Goal: Contribute content: Add original content to the website for others to see

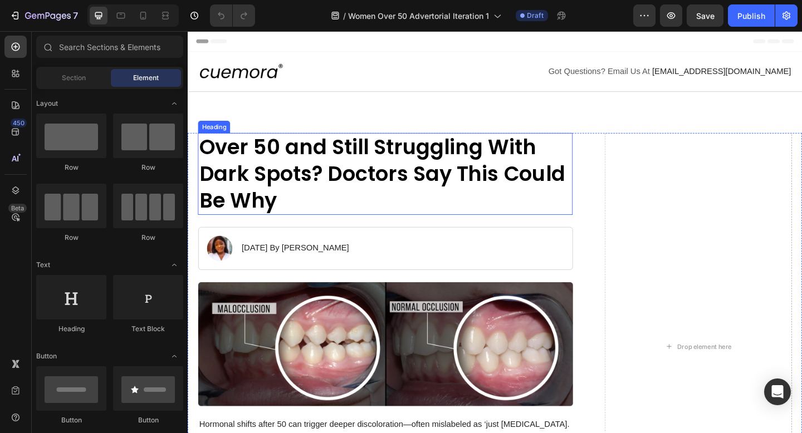
click at [297, 188] on h1 "Over 50 and Still Struggling With Dark Spots? Doctors Say This Could Be Why" at bounding box center [402, 186] width 407 height 89
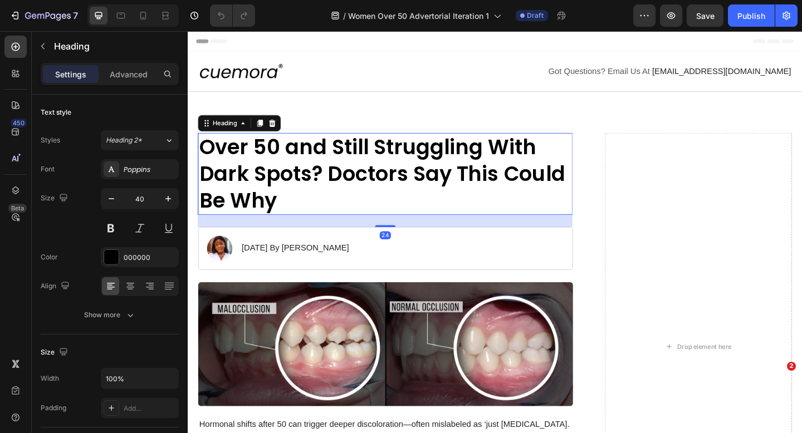
click at [297, 188] on h1 "Over 50 and Still Struggling With Dark Spots? Doctors Say This Could Be Why" at bounding box center [402, 186] width 407 height 89
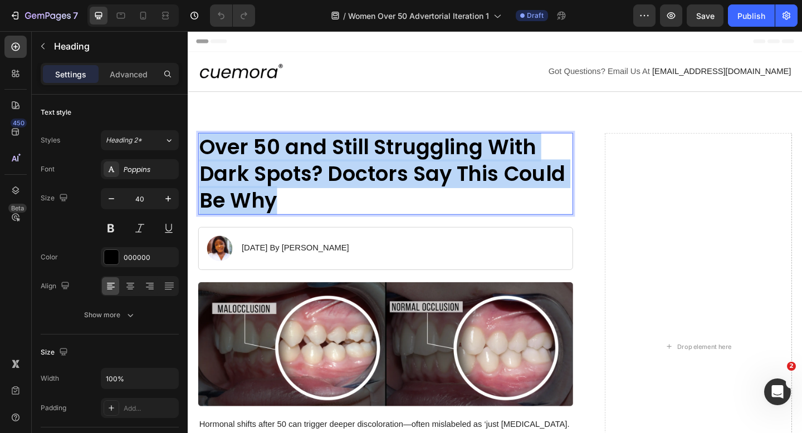
click at [297, 188] on p "Over 50 and Still Struggling With Dark Spots? Doctors Say This Could Be Why" at bounding box center [402, 186] width 405 height 87
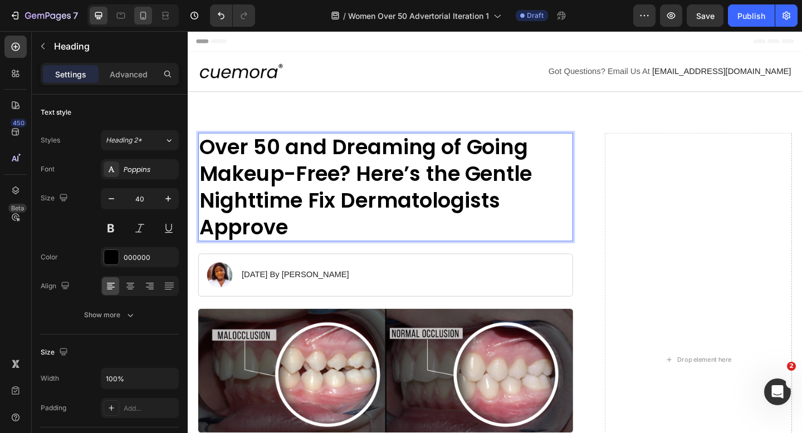
click at [148, 16] on icon at bounding box center [142, 15] width 11 height 11
type input "29"
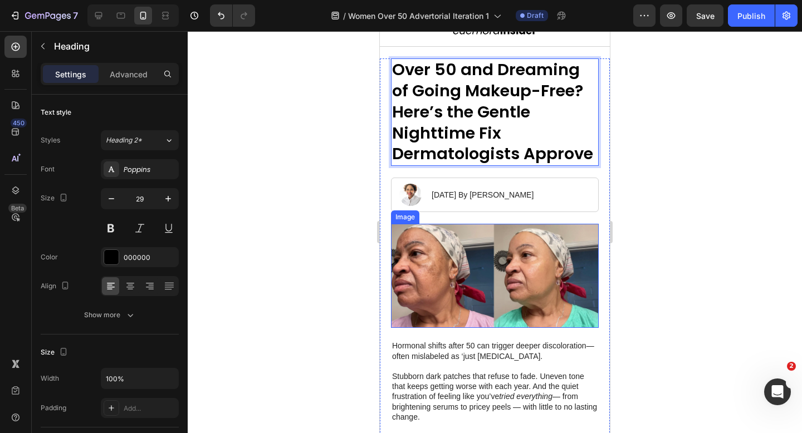
scroll to position [32, 0]
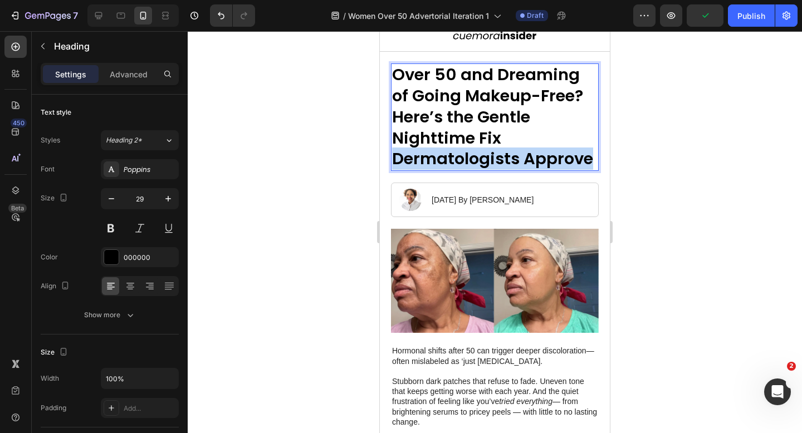
drag, startPoint x: 592, startPoint y: 165, endPoint x: 516, endPoint y: 142, distance: 79.4
click at [516, 142] on p "Over 50 and Dreaming of Going Makeup-Free? Here’s the Gentle Nighttime Fix Derm…" at bounding box center [494, 117] width 205 height 105
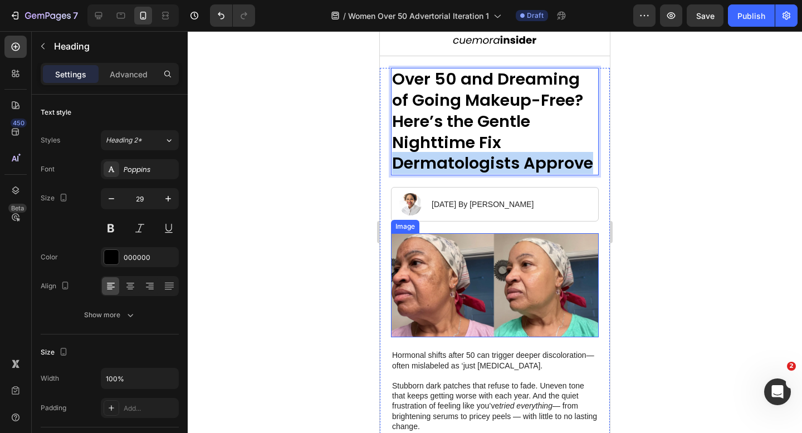
scroll to position [0, 0]
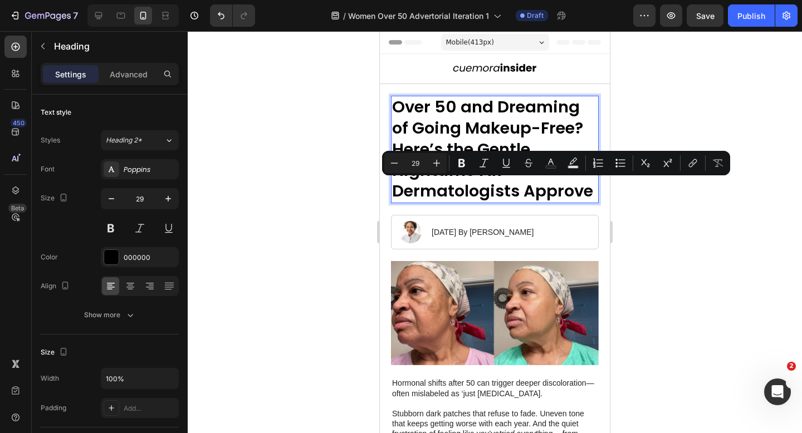
click at [536, 119] on p "Over 50 and Dreaming of Going Makeup-Free? Here’s the Gentle Nighttime Fix Derm…" at bounding box center [494, 149] width 205 height 105
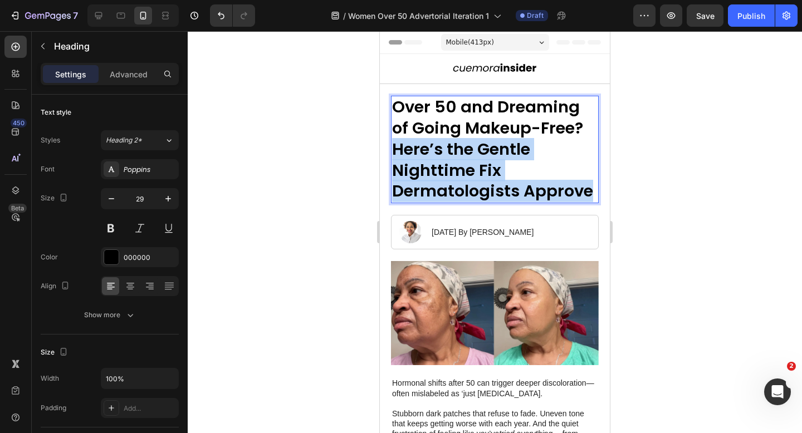
drag, startPoint x: 591, startPoint y: 195, endPoint x: 394, endPoint y: 156, distance: 200.8
click at [394, 156] on p "Over 50 and Dreaming of Going Makeup-Free? Here’s the Gentle Nighttime Fix Derm…" at bounding box center [494, 149] width 205 height 105
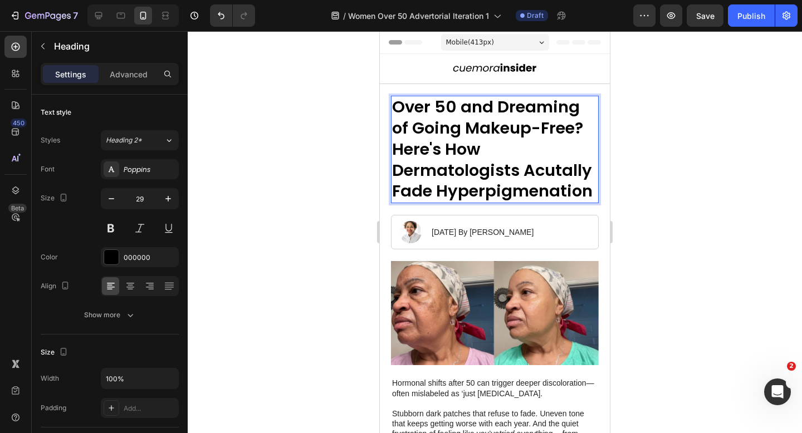
click at [549, 193] on p "Over 50 and Dreaming of Going Makeup-Free? Here's How Dermatologists Acutally F…" at bounding box center [494, 149] width 205 height 105
click at [476, 202] on p "Over 50 and Dreaming of Going Makeup-Free? Here's How Dermatologists Acutally F…" at bounding box center [494, 149] width 205 height 105
click at [706, 252] on div at bounding box center [495, 232] width 614 height 402
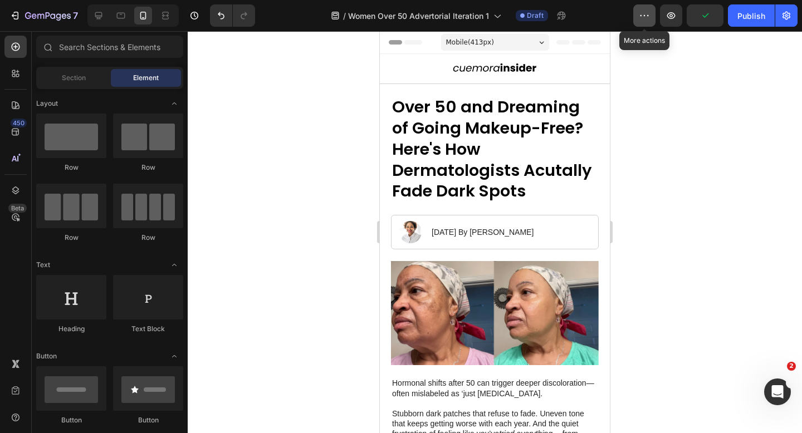
click at [647, 17] on icon "button" at bounding box center [643, 15] width 11 height 11
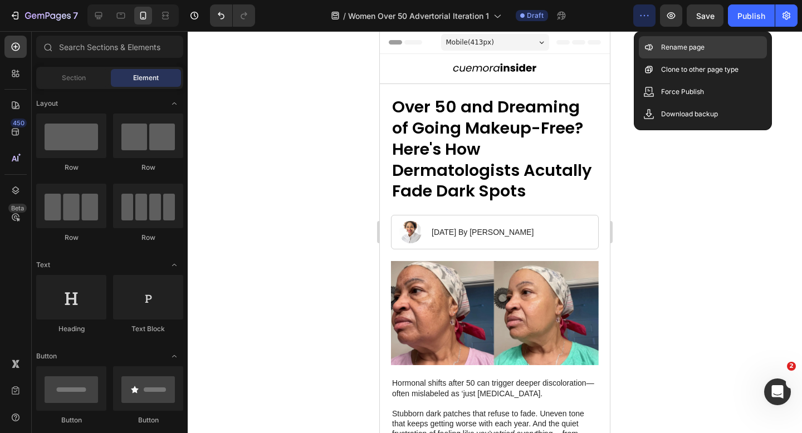
click at [684, 47] on p "Rename page" at bounding box center [682, 47] width 43 height 11
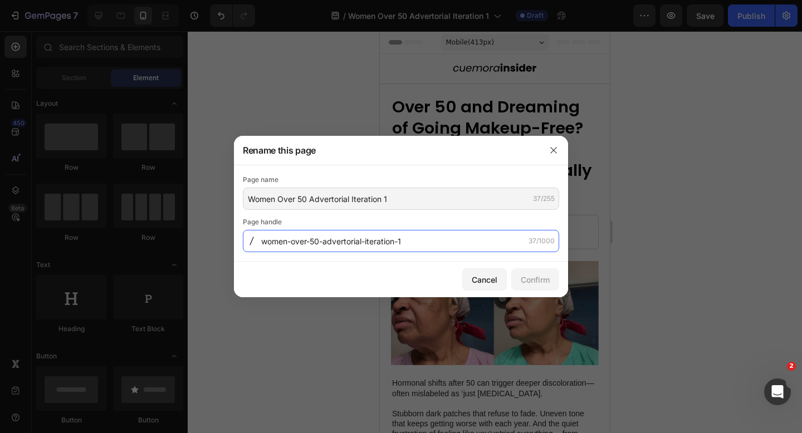
drag, startPoint x: 418, startPoint y: 244, endPoint x: 169, endPoint y: 244, distance: 248.8
click at [169, 244] on div "Rename this page Page name Women Over 50 Advertorial Iteration 1 37/255 Page ha…" at bounding box center [401, 216] width 802 height 433
click at [391, 244] on input "women-over-50-advertorial-iteration-1" at bounding box center [401, 241] width 316 height 22
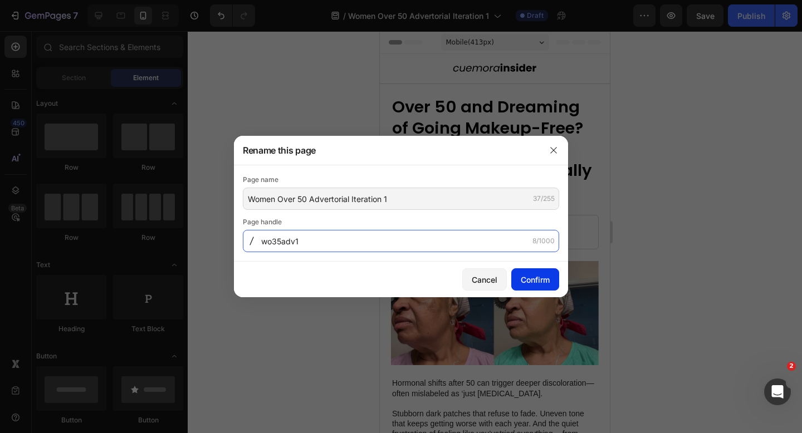
type input "wo35adv1"
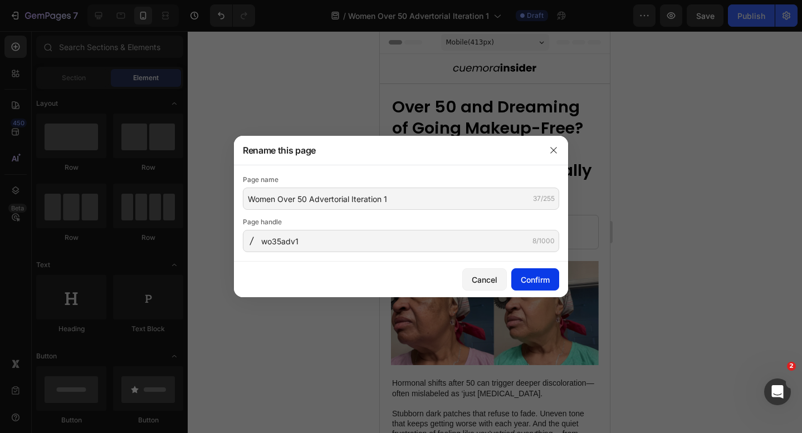
click at [539, 283] on div "Confirm" at bounding box center [534, 280] width 29 height 12
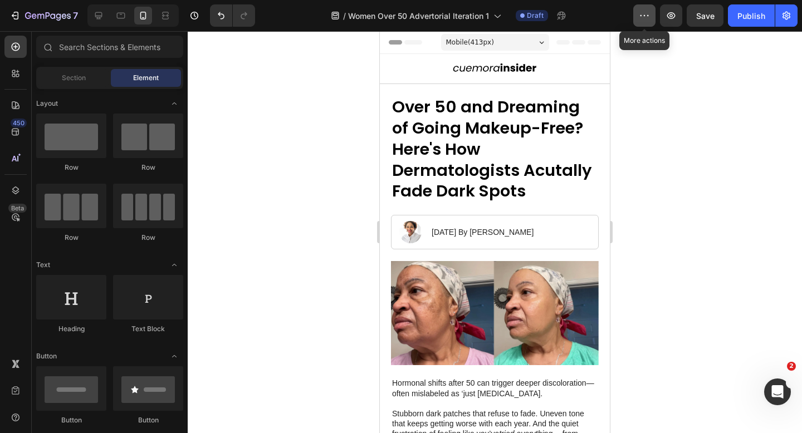
click at [640, 11] on icon "button" at bounding box center [643, 15] width 11 height 11
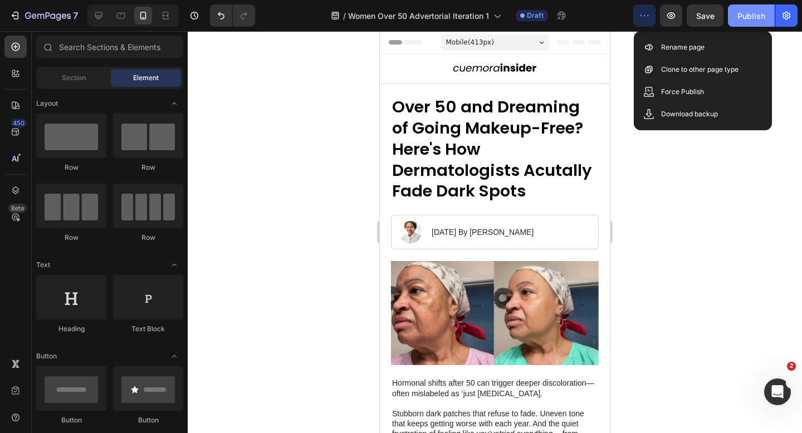
click at [755, 12] on div "Publish" at bounding box center [751, 16] width 28 height 12
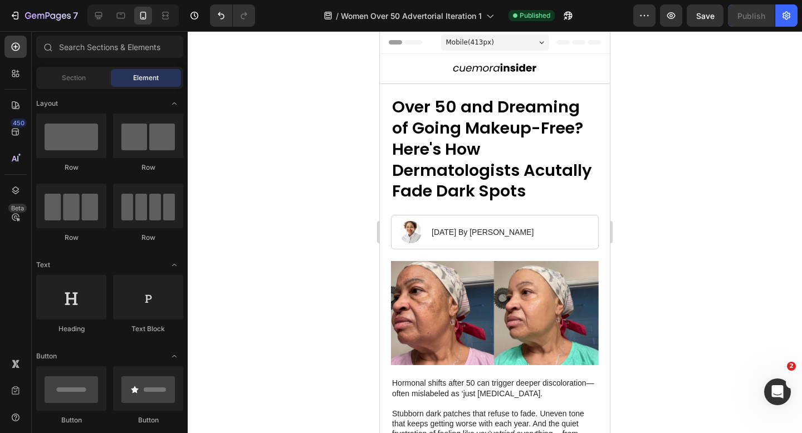
click at [632, 23] on div "/ Women Over 50 Advertorial Iteration 1 Published" at bounding box center [448, 15] width 369 height 22
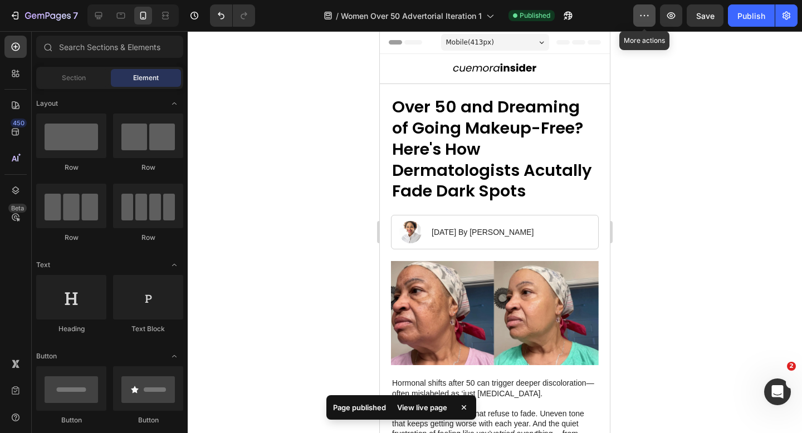
click at [640, 22] on button "button" at bounding box center [644, 15] width 22 height 22
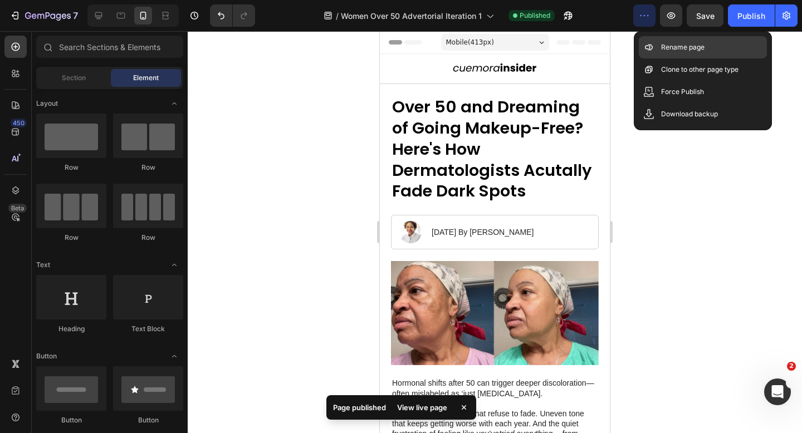
click at [672, 50] on p "Rename page" at bounding box center [682, 47] width 43 height 11
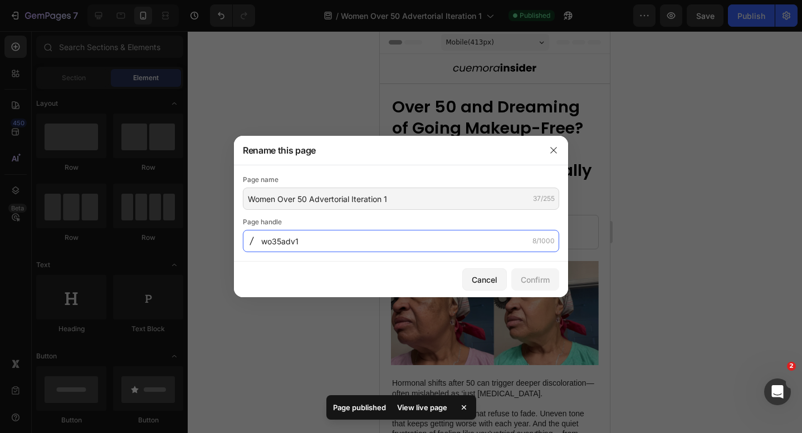
click at [281, 242] on input "wo35adv1" at bounding box center [401, 241] width 316 height 22
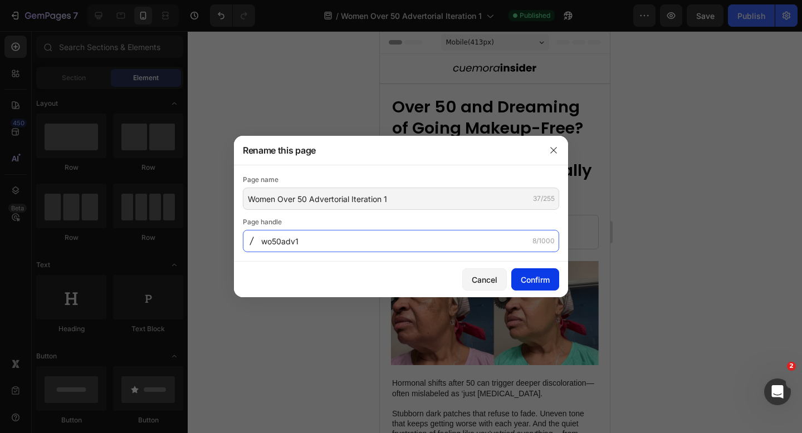
type input "wo50adv1"
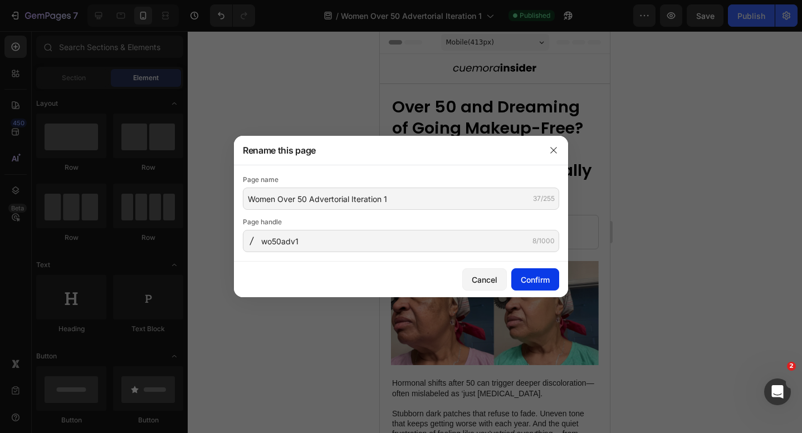
click at [540, 278] on div "Confirm" at bounding box center [534, 280] width 29 height 12
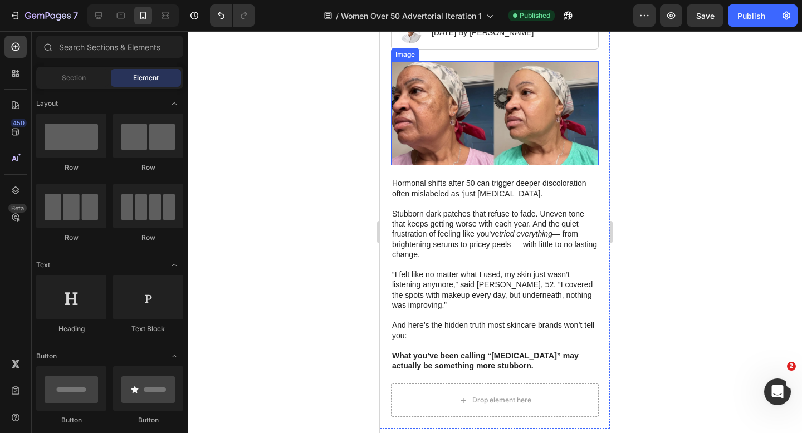
scroll to position [200, 0]
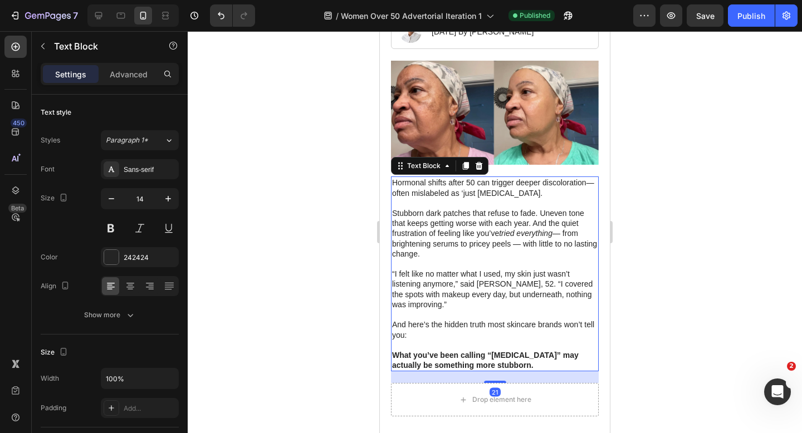
click at [542, 195] on p "Hormonal shifts after 50 can trigger deeper discoloration—often mislabeled as ‘…" at bounding box center [494, 188] width 205 height 20
click at [541, 194] on p "Hormonal shifts after 50 can trigger deeper discoloration—often mislabeled as ‘…" at bounding box center [494, 188] width 205 height 20
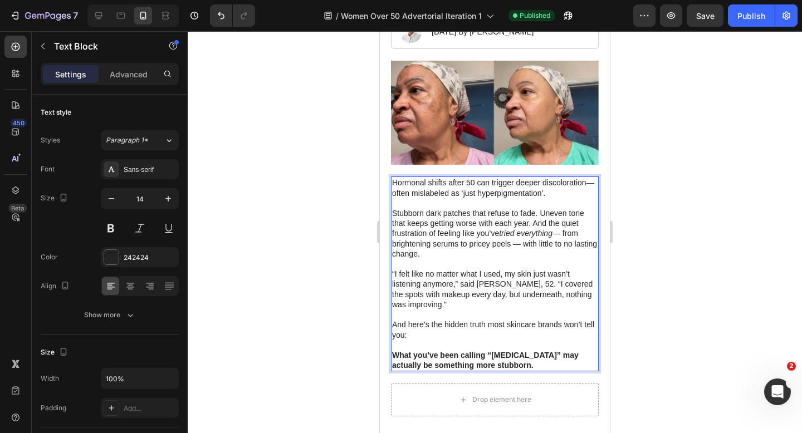
click at [661, 187] on div at bounding box center [495, 232] width 614 height 402
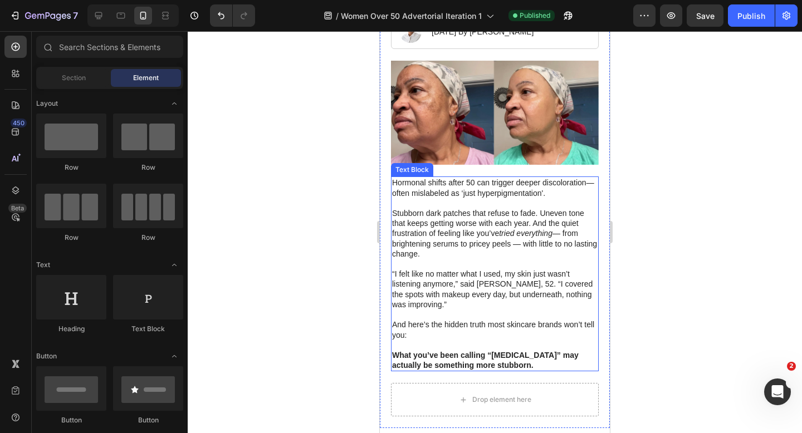
click at [543, 194] on p "Hormonal shifts after 50 can trigger deeper discoloration—often mislabeled as ‘…" at bounding box center [494, 188] width 205 height 20
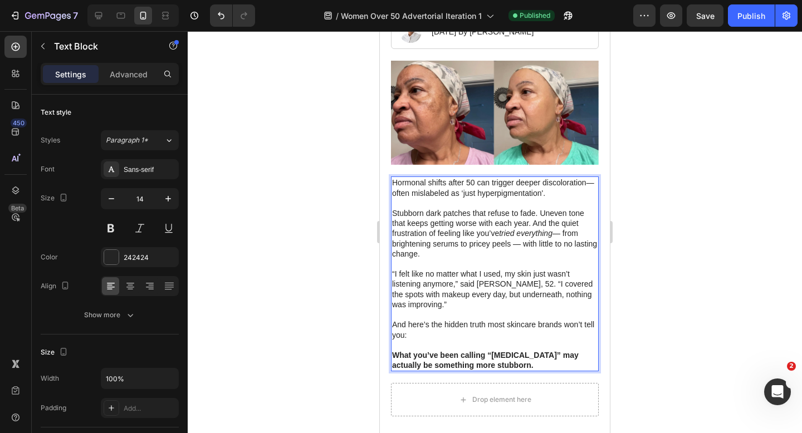
click at [544, 196] on p "Hormonal shifts after 50 can trigger deeper discoloration—often mislabeled as ‘…" at bounding box center [494, 188] width 205 height 20
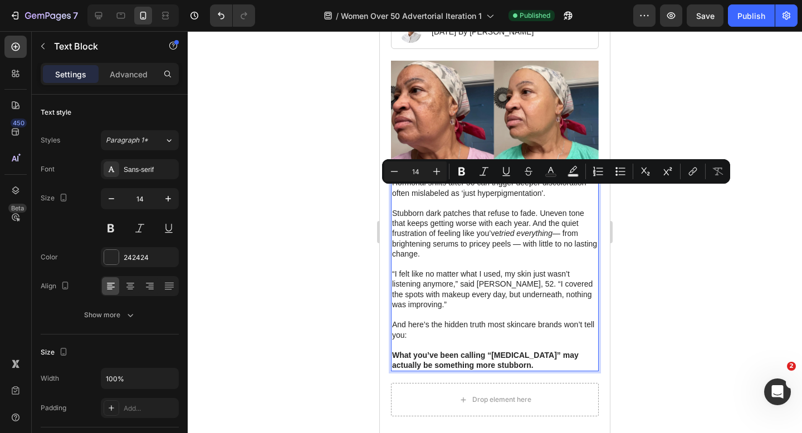
click at [545, 195] on p "Hormonal shifts after 50 can trigger deeper discoloration—often mislabeled as ‘…" at bounding box center [494, 188] width 205 height 20
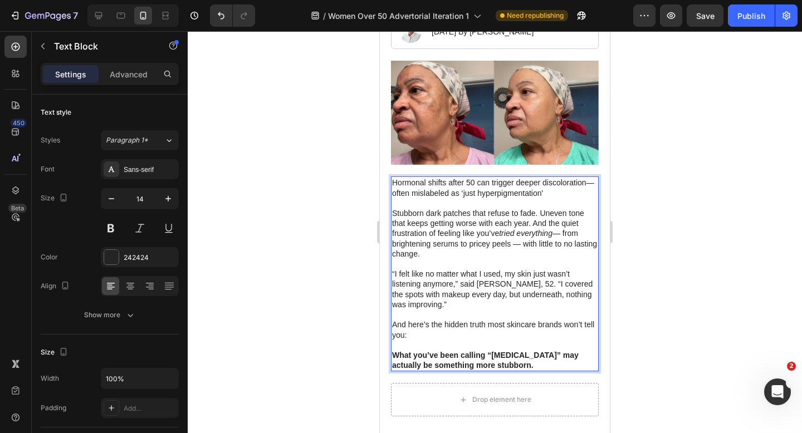
click at [542, 194] on p "Hormonal shifts after 50 can trigger deeper discoloration—often mislabeled as ‘…" at bounding box center [494, 188] width 205 height 20
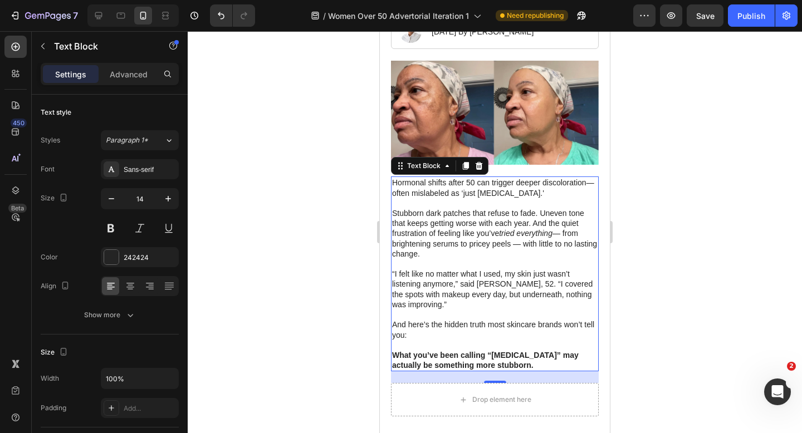
click at [643, 210] on div at bounding box center [495, 232] width 614 height 402
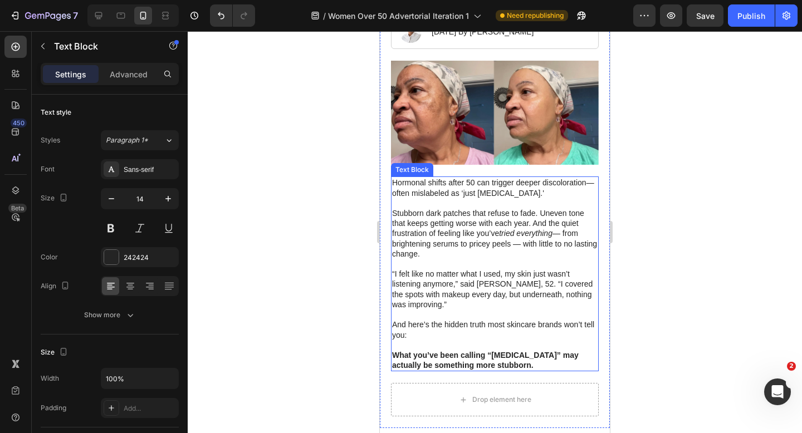
click at [548, 197] on p "Hormonal shifts after 50 can trigger deeper discoloration—often mislabeled as ‘…" at bounding box center [494, 188] width 205 height 20
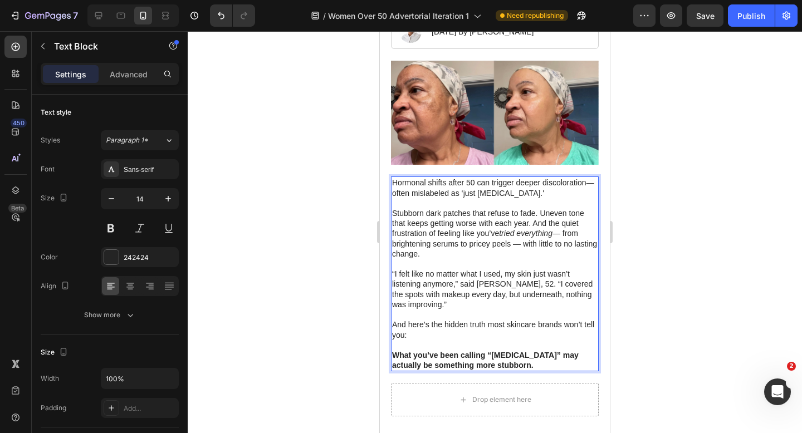
click at [543, 195] on p "Hormonal shifts after 50 can trigger deeper discoloration—often mislabeled as ‘…" at bounding box center [494, 188] width 205 height 20
click at [552, 190] on p "Hormonal shifts after 50 can trigger deeper discoloration—often mislabeled as ‘…" at bounding box center [494, 188] width 205 height 20
click at [598, 193] on div "Over 50 and Dreaming of Going Makeup-Free? Here's How Dermatologists Acutally F…" at bounding box center [495, 161] width 230 height 533
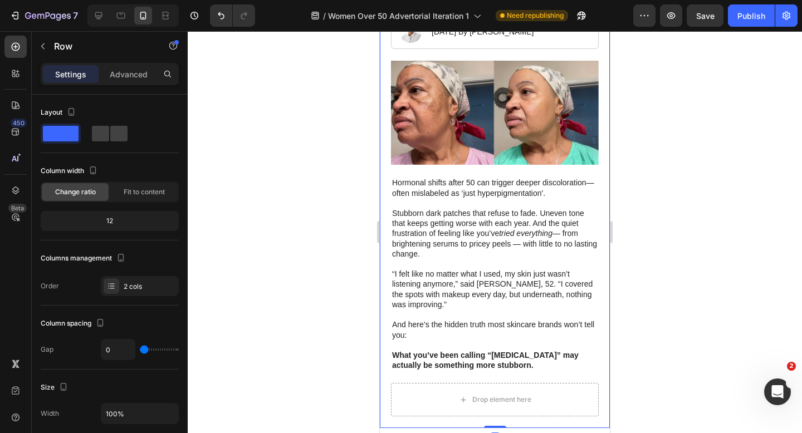
click at [685, 129] on div at bounding box center [495, 232] width 614 height 402
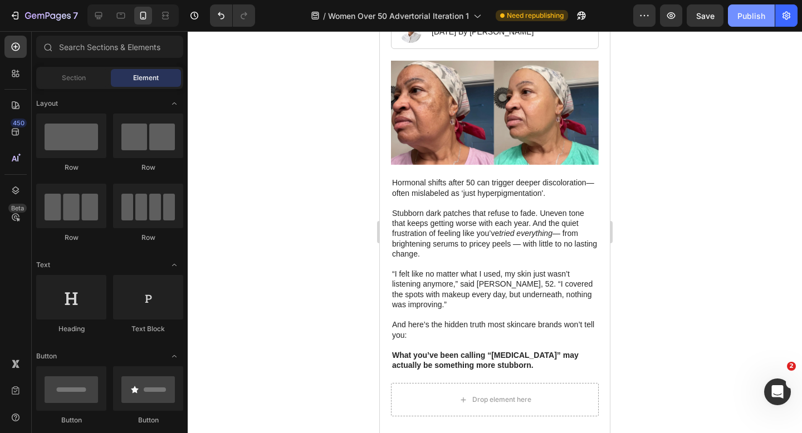
click at [749, 18] on div "Publish" at bounding box center [751, 16] width 28 height 12
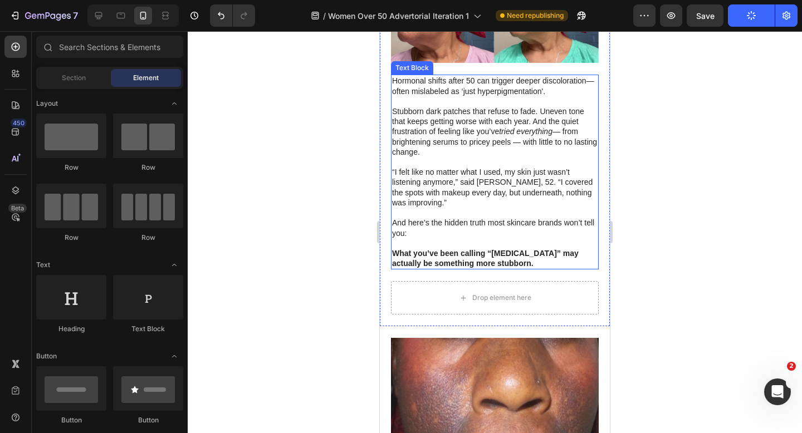
scroll to position [304, 0]
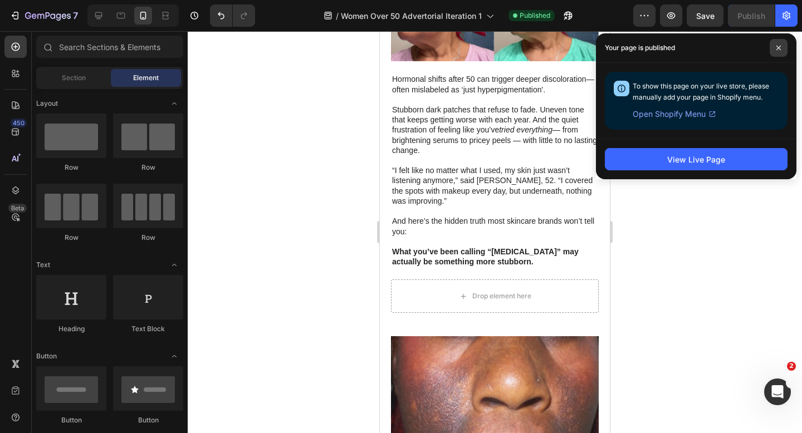
click at [776, 51] on span at bounding box center [778, 48] width 18 height 18
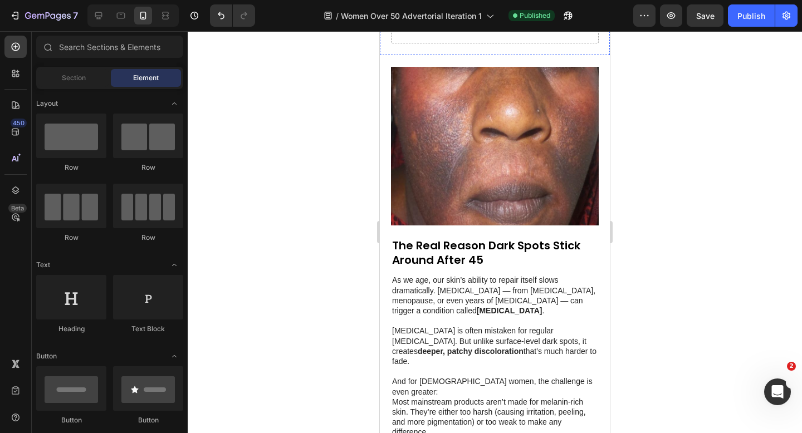
scroll to position [606, 0]
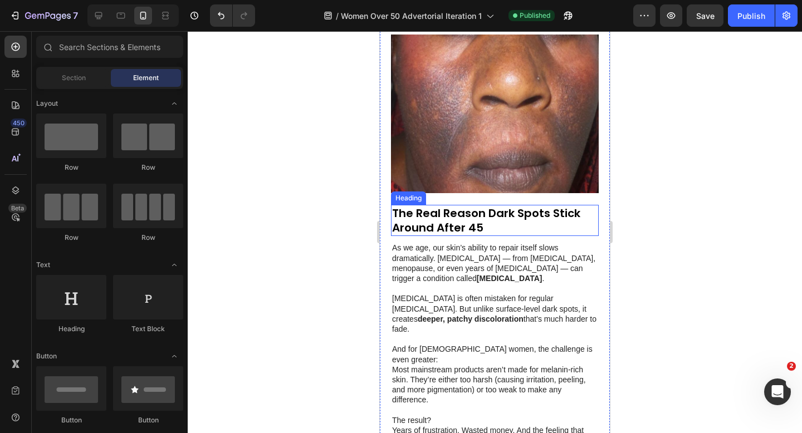
click at [479, 232] on strong "The Real Reason Dark Spots Stick Around After 45" at bounding box center [486, 220] width 188 height 30
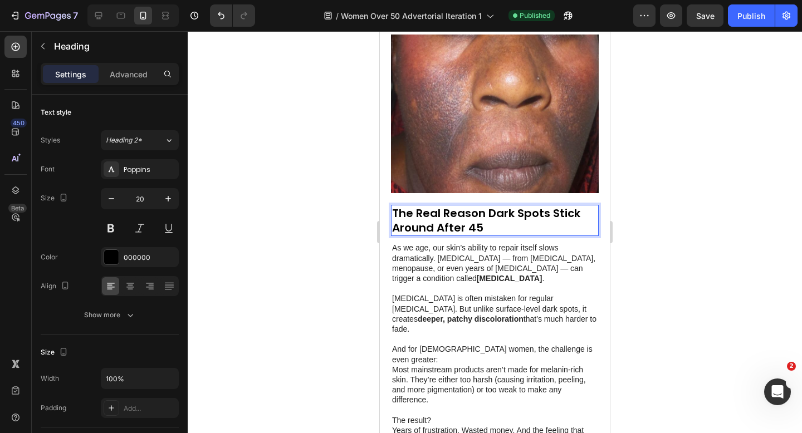
click at [479, 232] on strong "The Real Reason Dark Spots Stick Around After 45" at bounding box center [486, 220] width 188 height 30
click at [478, 232] on strong "The Real Reason Dark Spots Stick Around After 45" at bounding box center [486, 220] width 188 height 30
click at [475, 230] on strong "The Real Reason Dark Spots Stick Around After 45" at bounding box center [486, 220] width 188 height 30
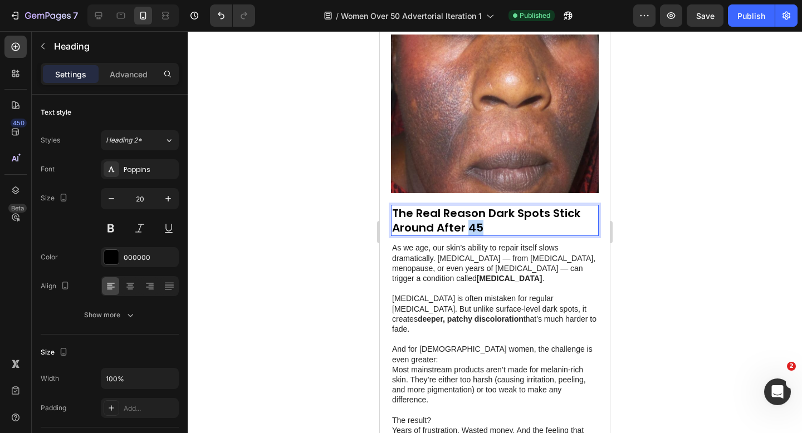
click at [475, 230] on strong "The Real Reason Dark Spots Stick Around After 45" at bounding box center [486, 220] width 188 height 30
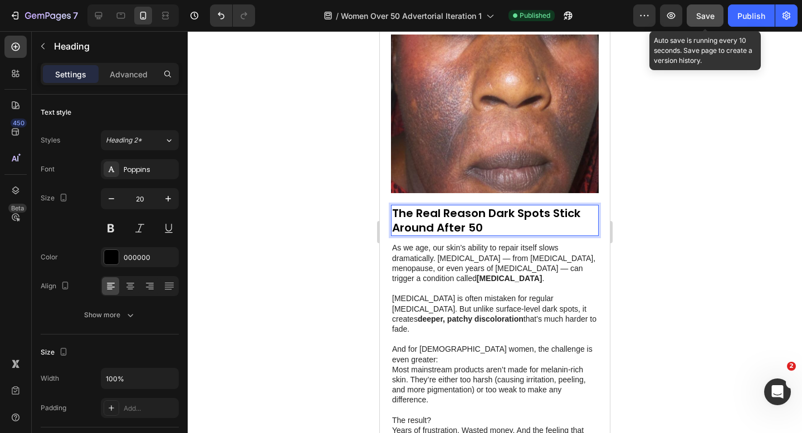
click at [710, 20] on span "Save" at bounding box center [705, 15] width 18 height 9
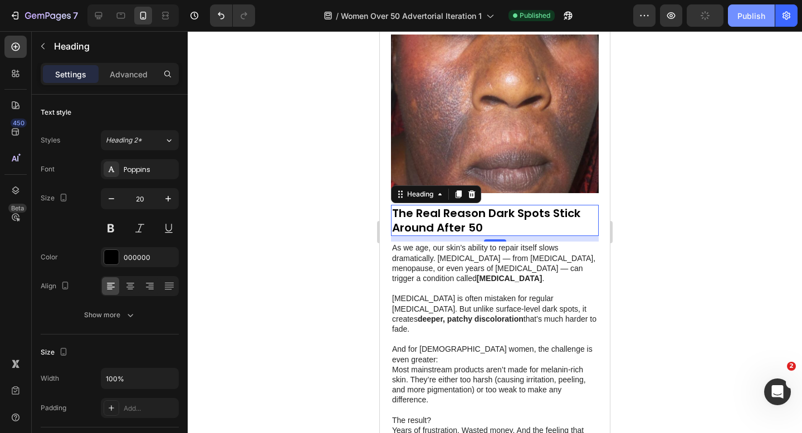
click at [757, 20] on div "Publish" at bounding box center [751, 16] width 28 height 12
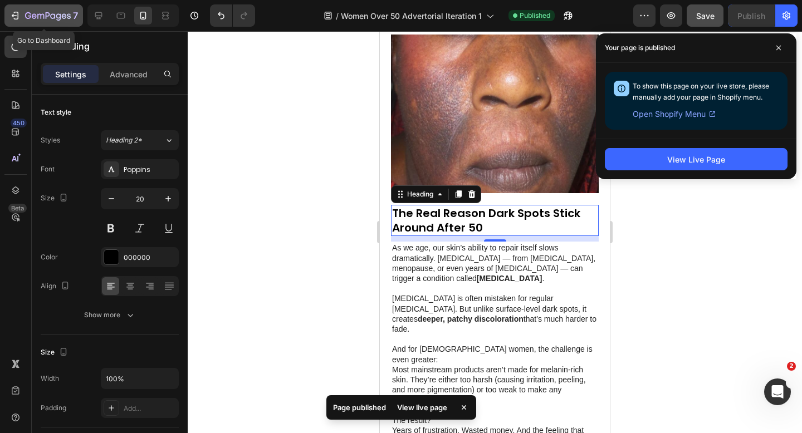
click at [13, 19] on icon "button" at bounding box center [14, 15] width 11 height 11
